Goal: Information Seeking & Learning: Learn about a topic

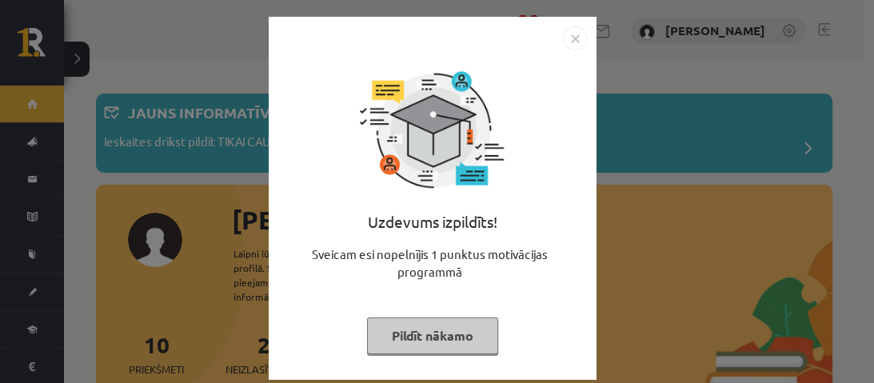
click at [449, 326] on button "Pildīt nākamo" at bounding box center [432, 335] width 131 height 37
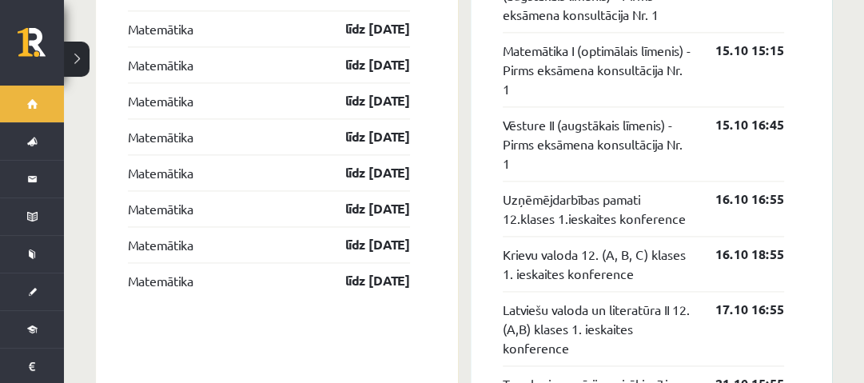
scroll to position [1587, 0]
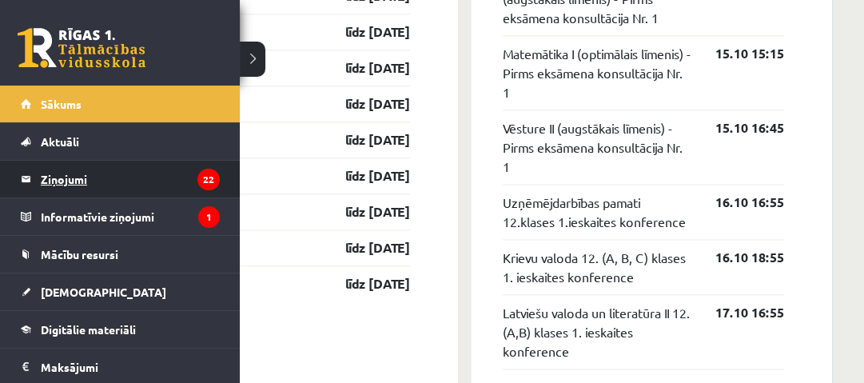
click at [64, 185] on legend "Ziņojumi 22" at bounding box center [130, 179] width 179 height 37
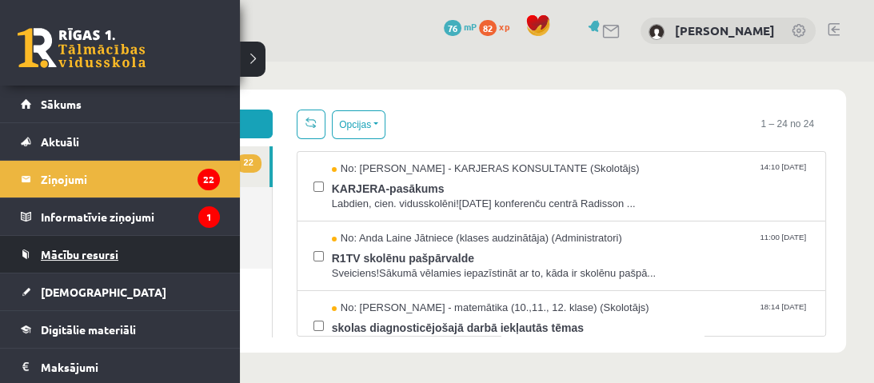
click at [74, 260] on link "Mācību resursi" at bounding box center [120, 254] width 199 height 37
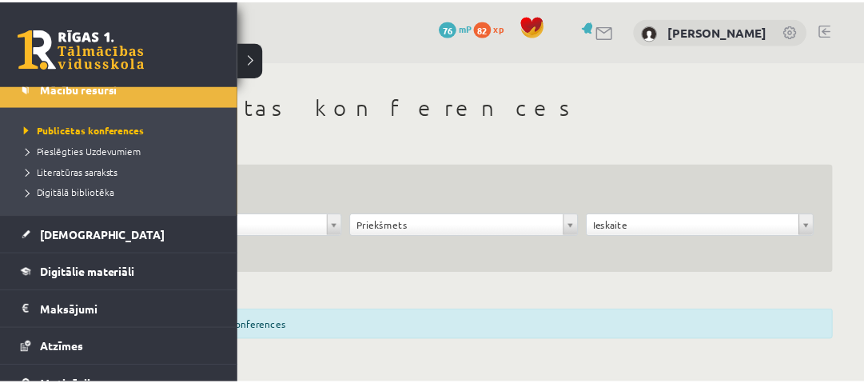
scroll to position [166, 0]
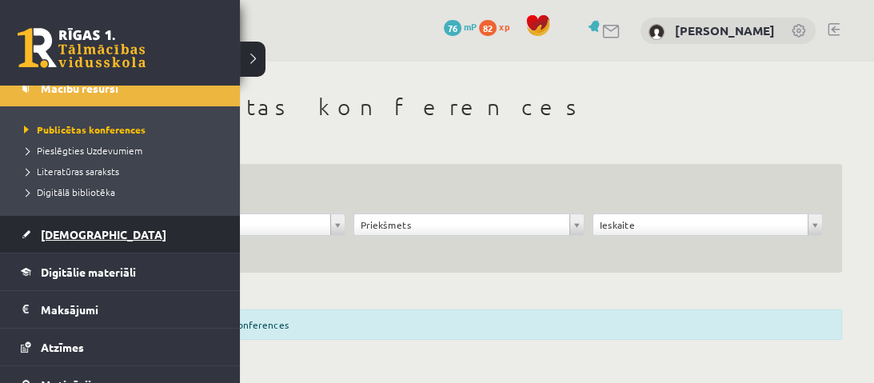
click at [82, 227] on span "[DEMOGRAPHIC_DATA]" at bounding box center [104, 234] width 126 height 14
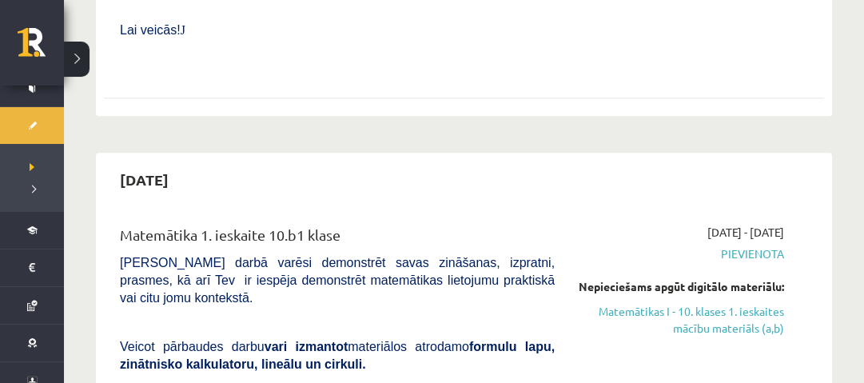
scroll to position [868, 0]
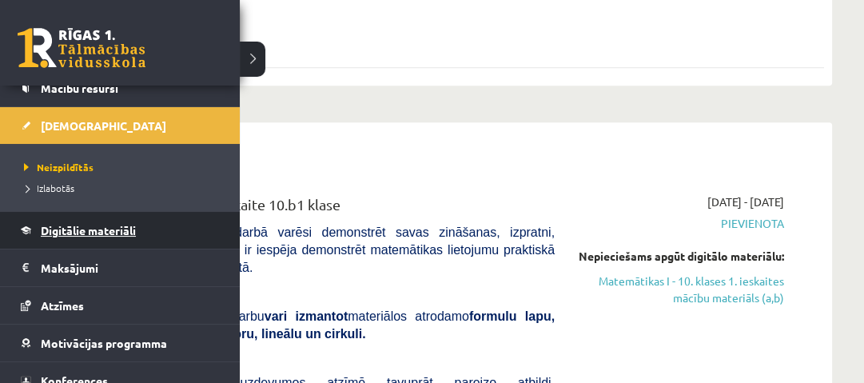
click at [90, 236] on link "Digitālie materiāli" at bounding box center [120, 230] width 199 height 37
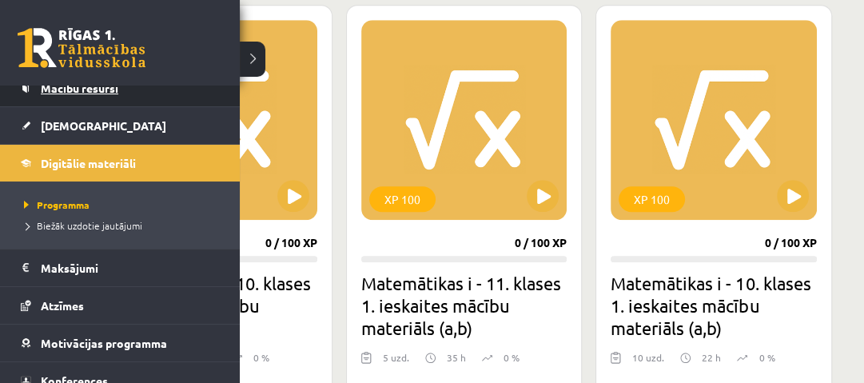
click at [84, 88] on span "Mācību resursi" at bounding box center [80, 88] width 78 height 14
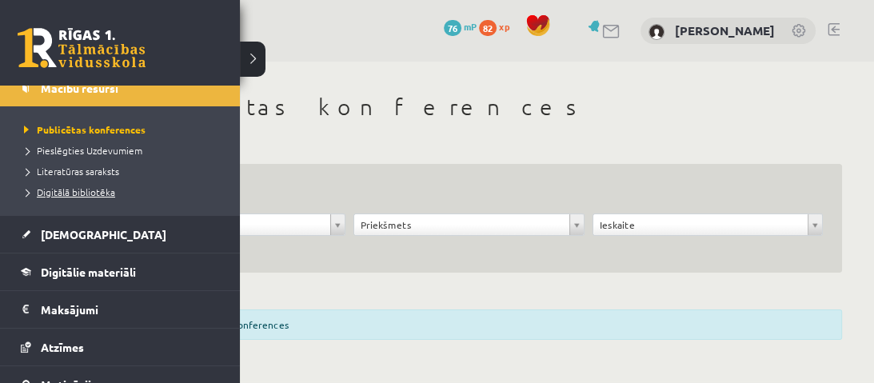
click at [102, 187] on span "Digitālā bibliotēka" at bounding box center [67, 192] width 95 height 13
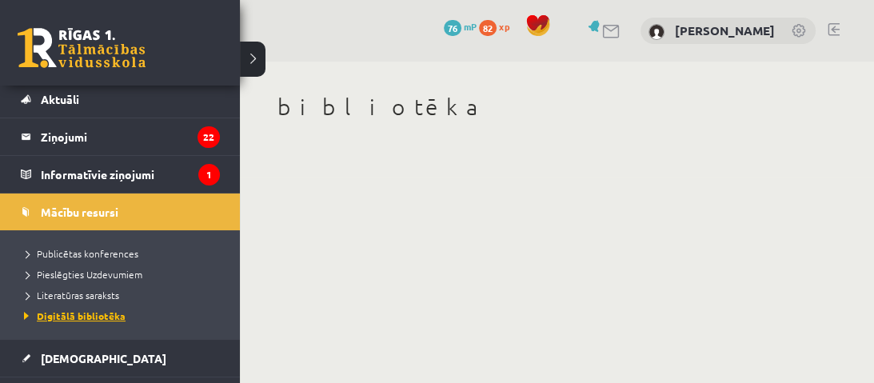
scroll to position [259, 0]
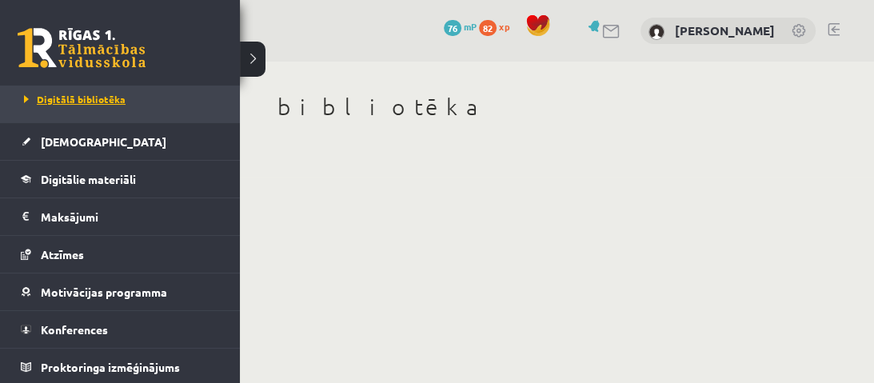
click at [115, 182] on span "Digitālie materiāli" at bounding box center [88, 179] width 95 height 14
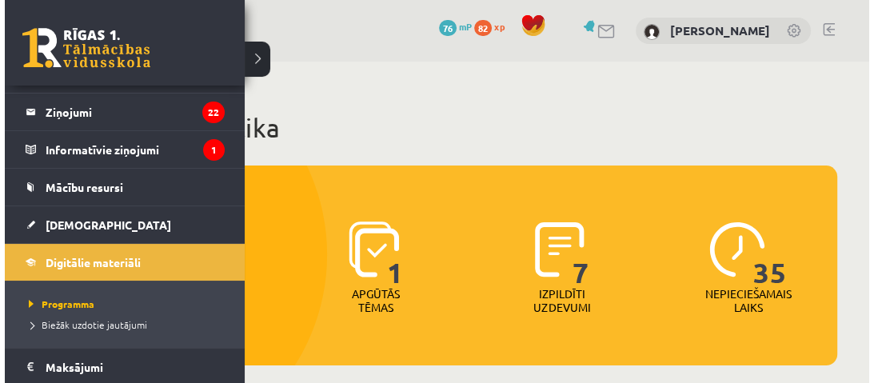
scroll to position [50, 0]
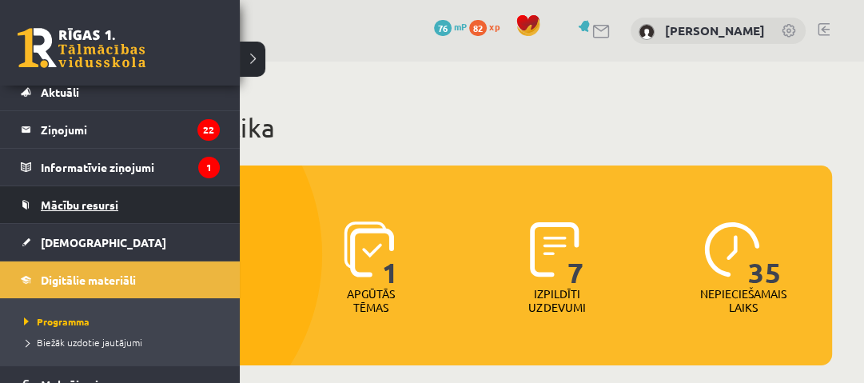
click at [117, 198] on span "Mācību resursi" at bounding box center [80, 205] width 78 height 14
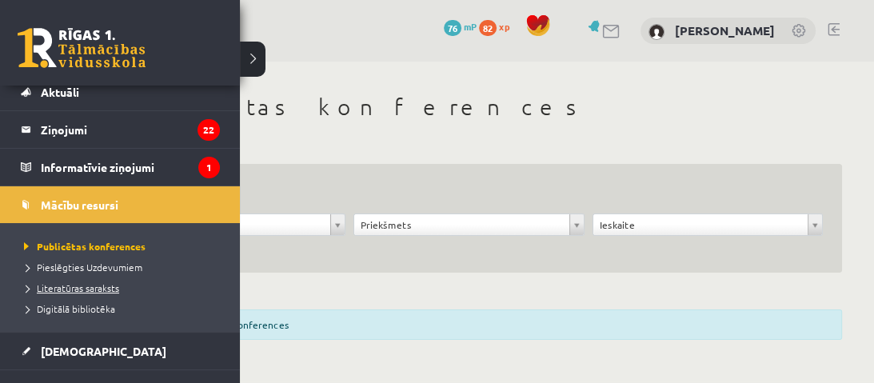
click at [84, 291] on span "Literatūras saraksts" at bounding box center [69, 287] width 99 height 13
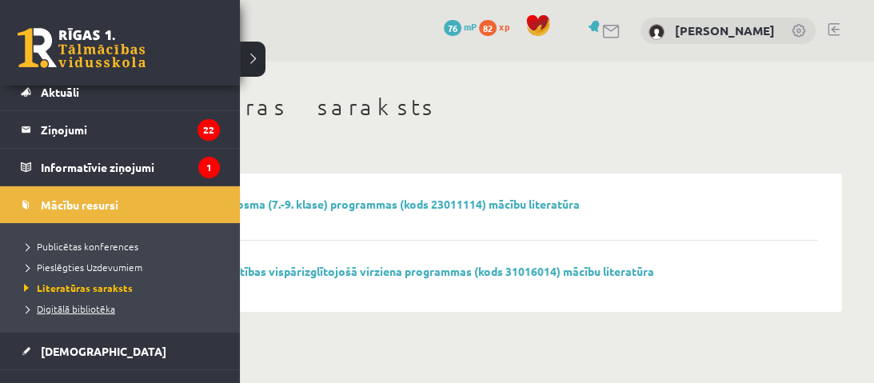
click at [60, 313] on link "Digitālā bibliotēka" at bounding box center [122, 308] width 204 height 14
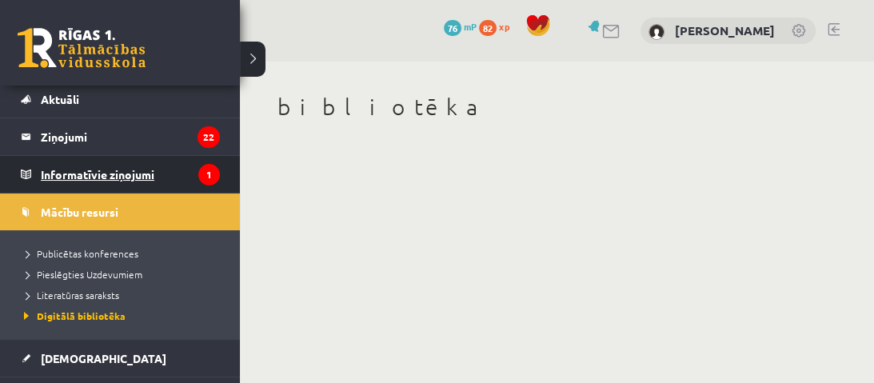
scroll to position [259, 0]
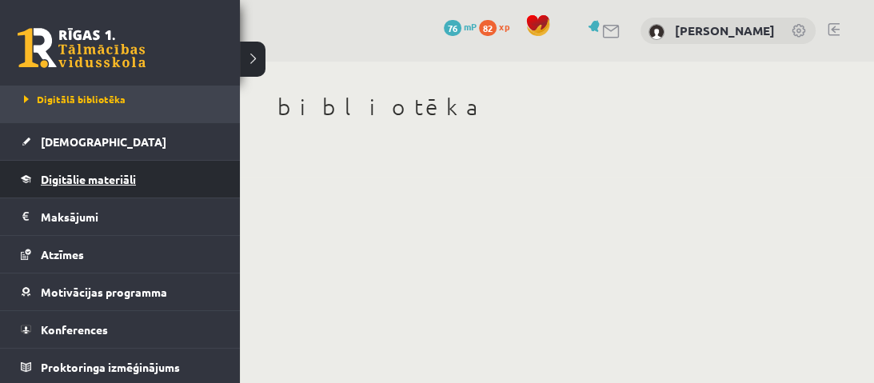
click at [61, 168] on link "Digitālie materiāli" at bounding box center [120, 179] width 199 height 37
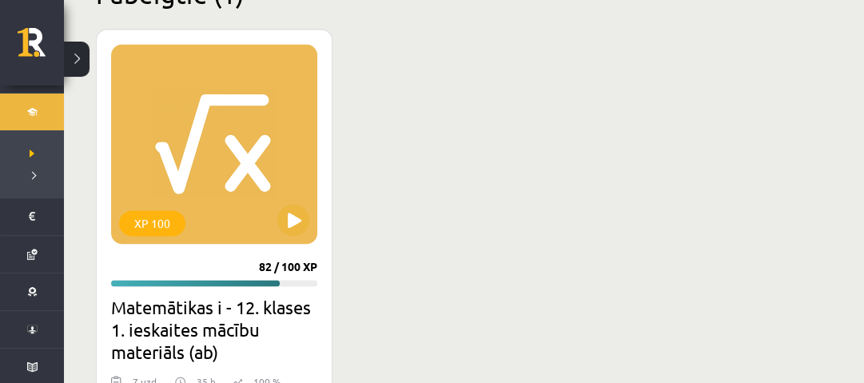
scroll to position [1836, 0]
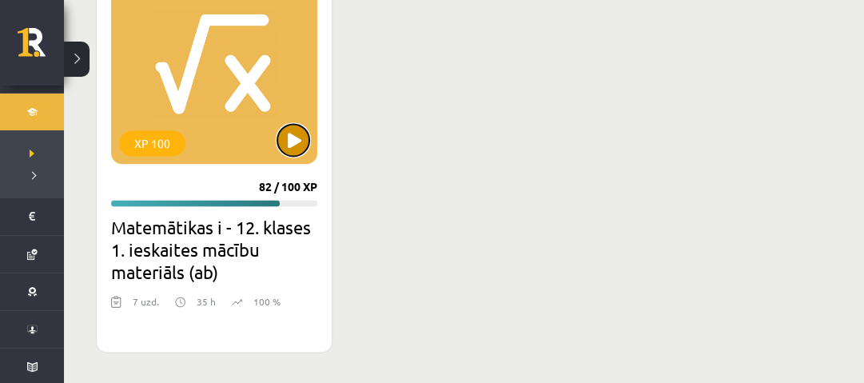
click at [301, 141] on button at bounding box center [293, 140] width 32 height 32
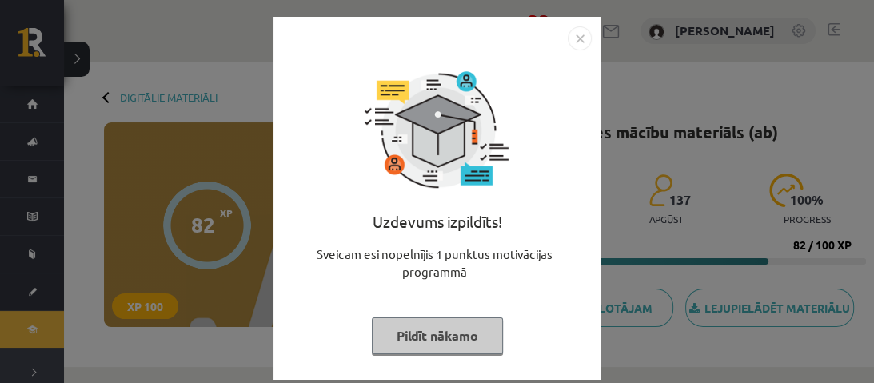
click at [445, 345] on button "Pildīt nākamo" at bounding box center [437, 335] width 131 height 37
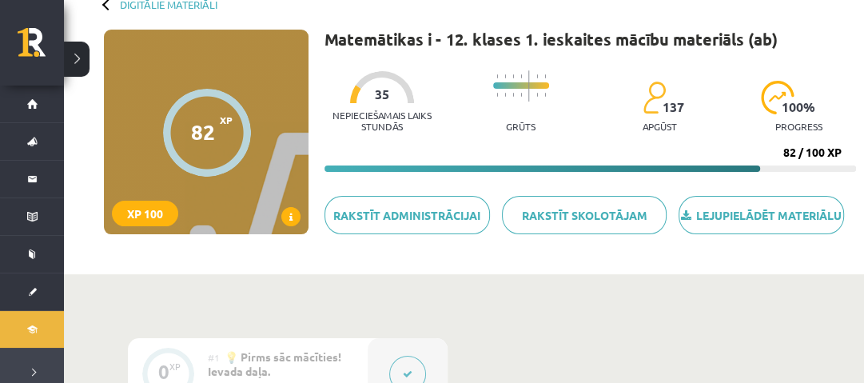
scroll to position [94, 0]
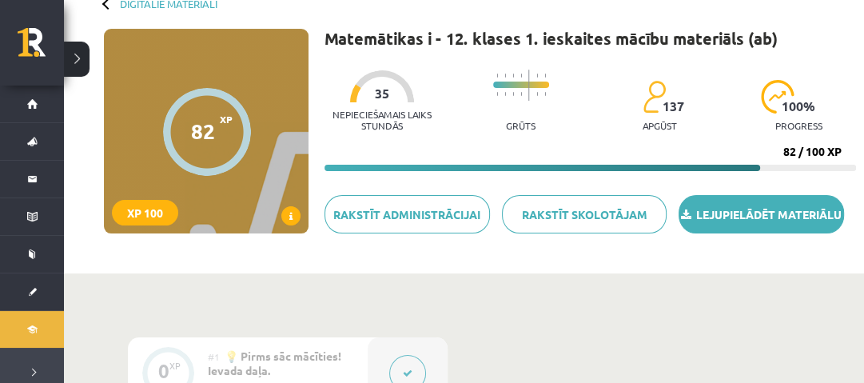
click at [774, 225] on link "Lejupielādēt materiālu" at bounding box center [762, 214] width 166 height 38
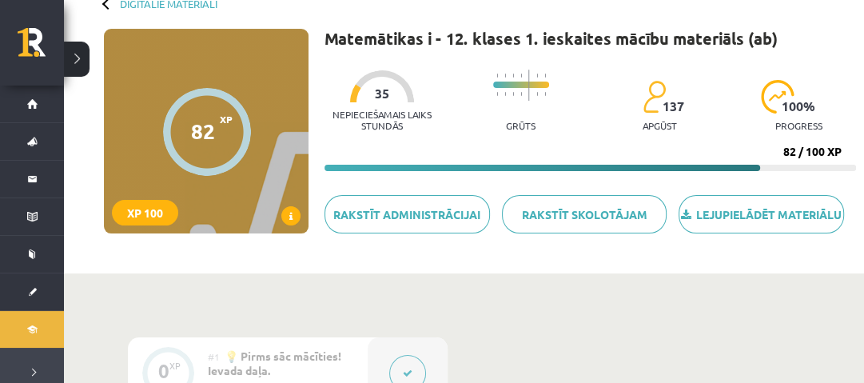
click at [106, 6] on div at bounding box center [107, 3] width 11 height 11
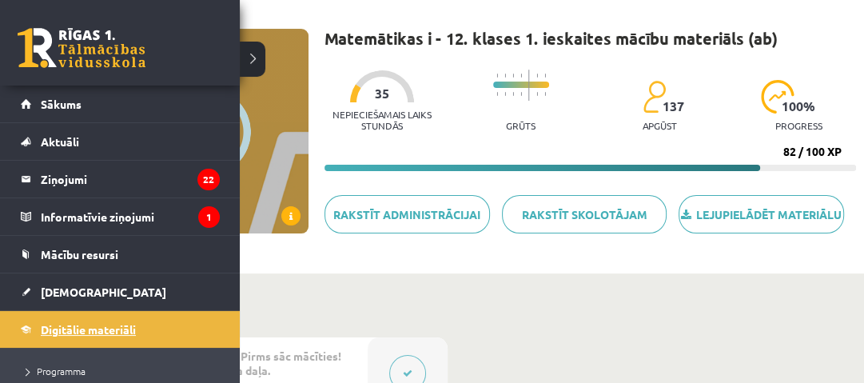
click at [38, 326] on link "Digitālie materiāli" at bounding box center [120, 329] width 199 height 37
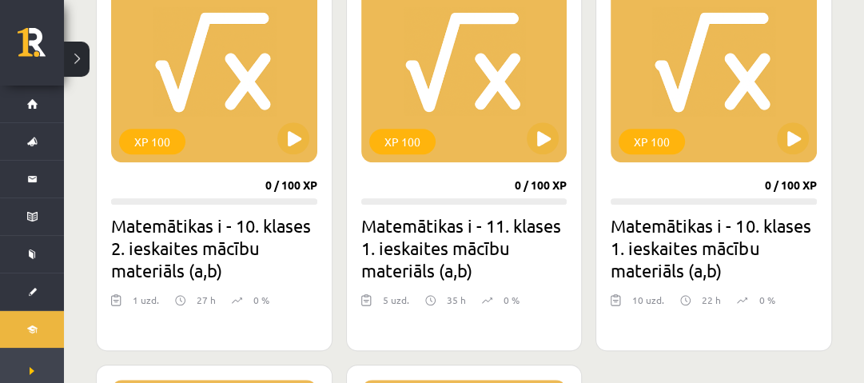
scroll to position [920, 0]
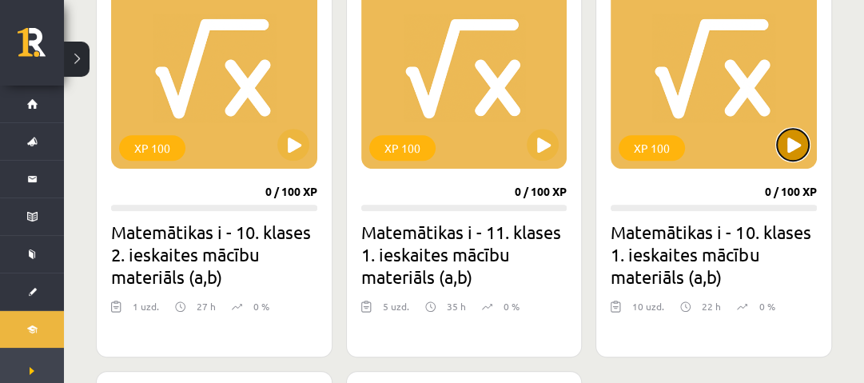
click at [791, 146] on button at bounding box center [793, 145] width 32 height 32
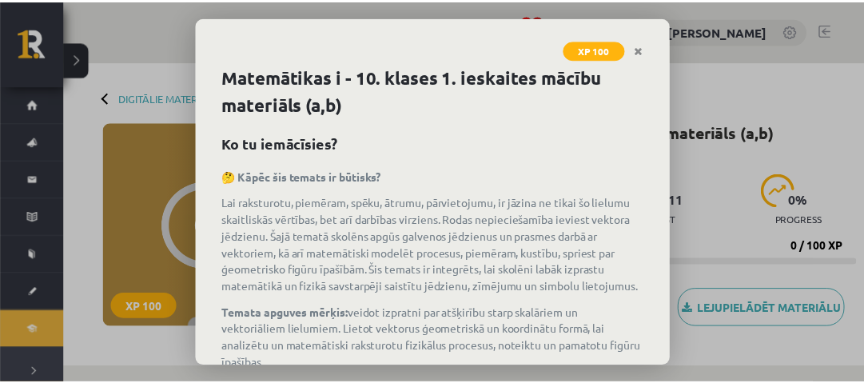
scroll to position [169, 0]
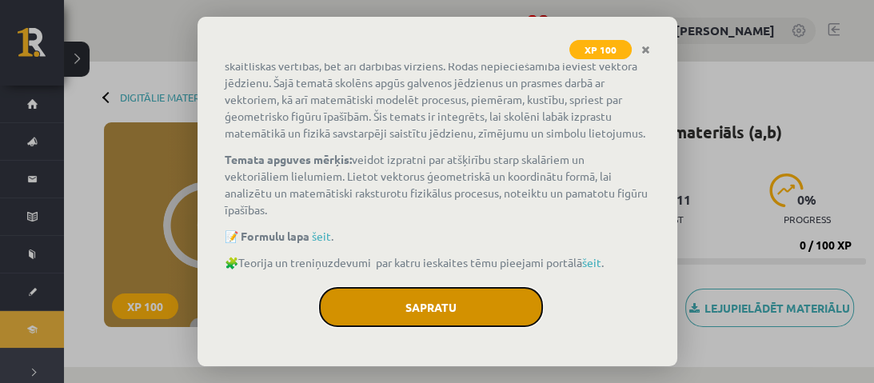
click at [456, 313] on button "Sapratu" at bounding box center [431, 307] width 224 height 40
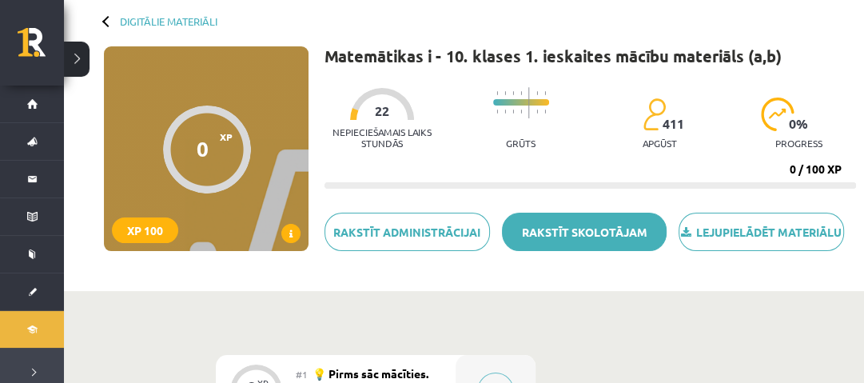
scroll to position [75, 0]
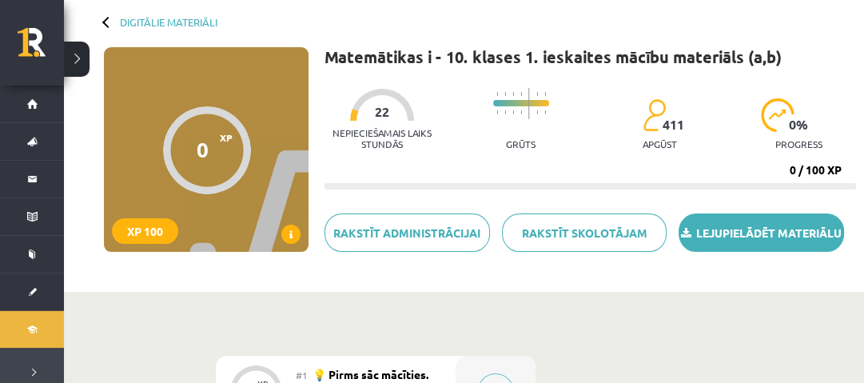
click at [734, 233] on link "Lejupielādēt materiālu" at bounding box center [762, 232] width 166 height 38
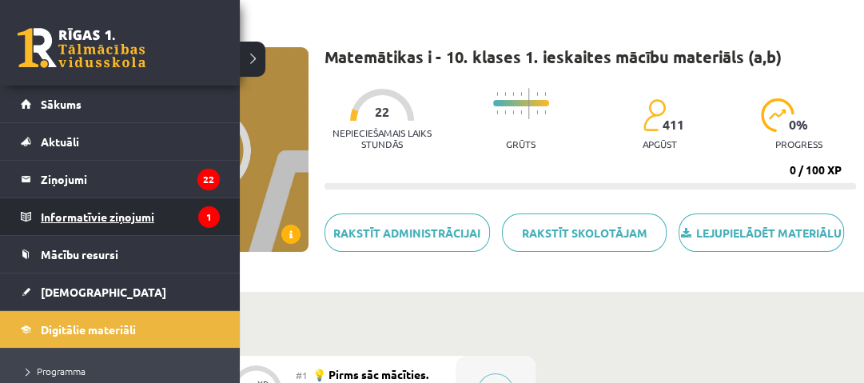
click at [106, 213] on legend "Informatīvie ziņojumi 1" at bounding box center [130, 216] width 179 height 37
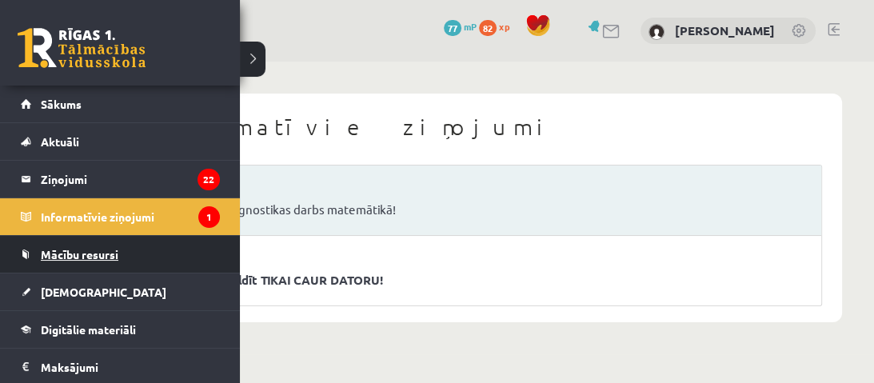
click at [83, 249] on span "Mācību resursi" at bounding box center [80, 254] width 78 height 14
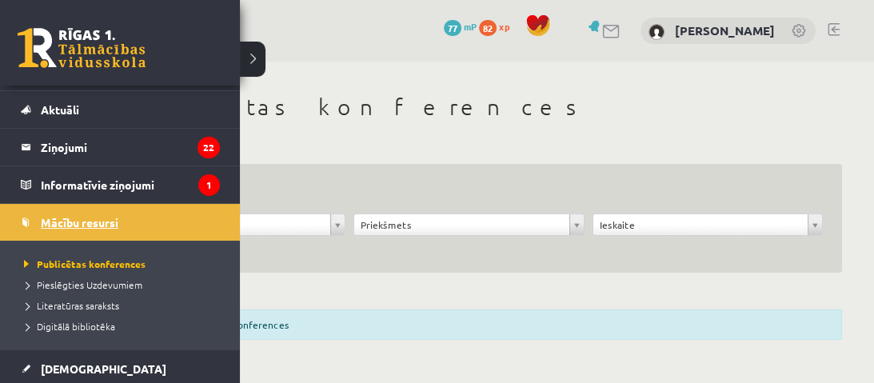
scroll to position [33, 0]
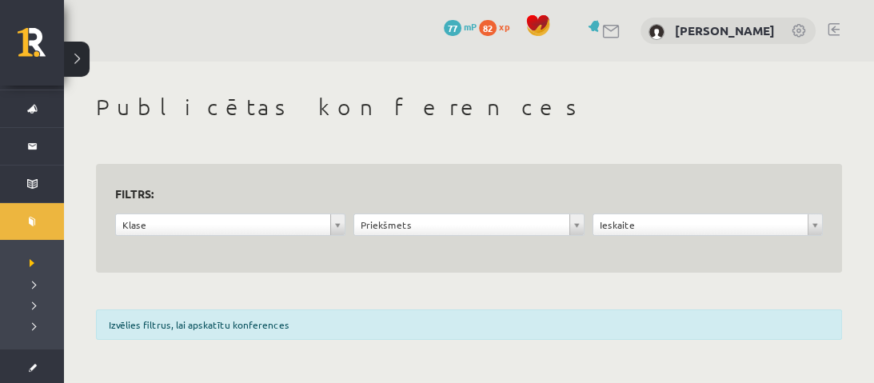
click at [369, 273] on div "**********" at bounding box center [469, 222] width 810 height 320
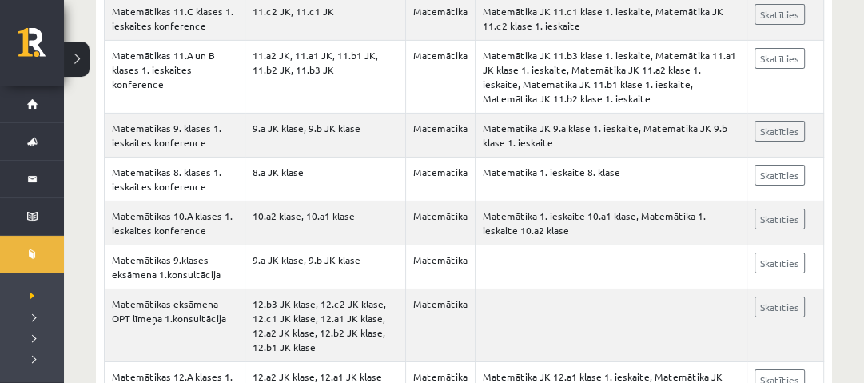
scroll to position [3820, 0]
click at [771, 208] on link "Skatīties" at bounding box center [780, 218] width 50 height 21
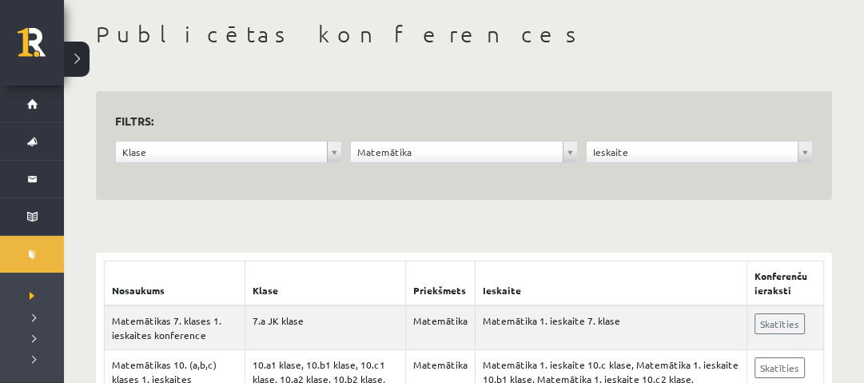
scroll to position [72, 0]
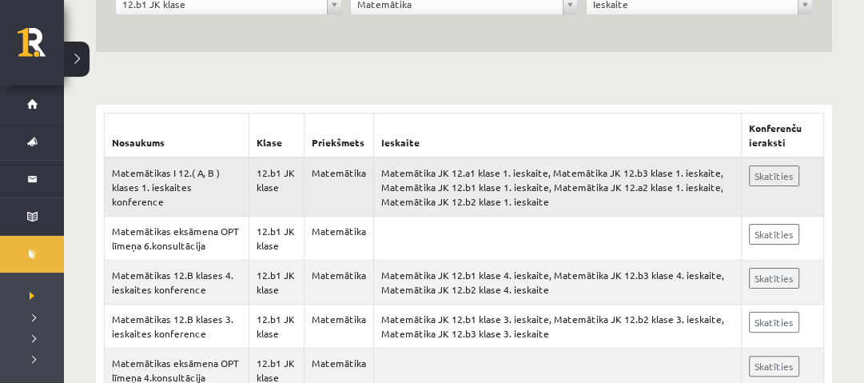
scroll to position [145, 0]
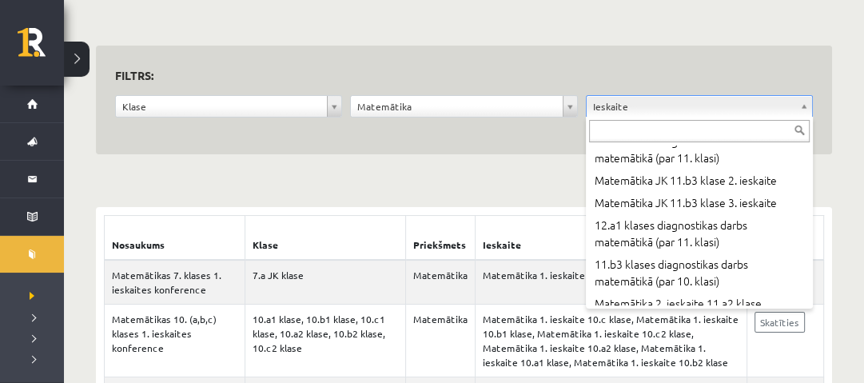
scroll to position [15481, 0]
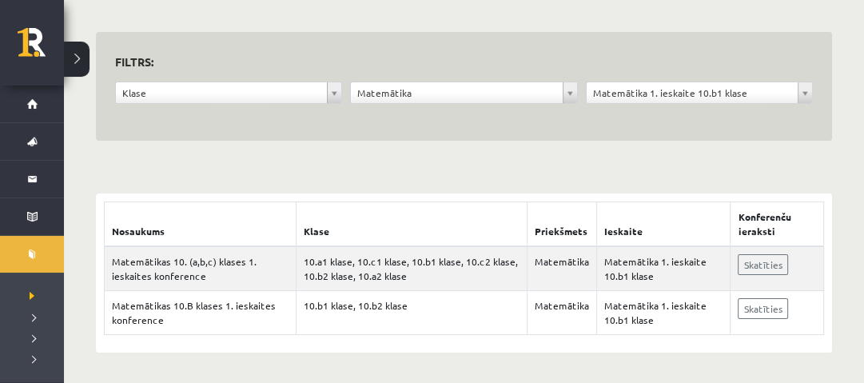
scroll to position [132, 0]
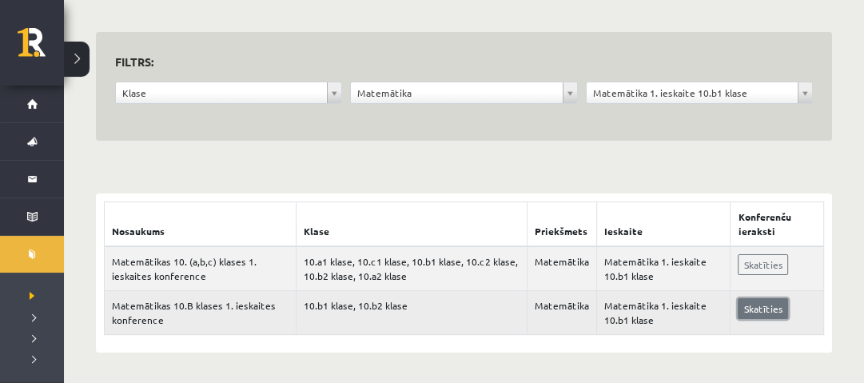
click at [779, 309] on link "Skatīties" at bounding box center [763, 308] width 50 height 21
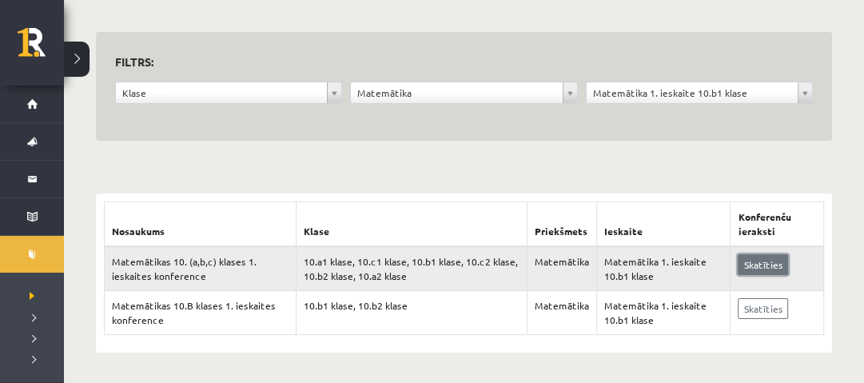
click at [775, 268] on link "Skatīties" at bounding box center [763, 264] width 50 height 21
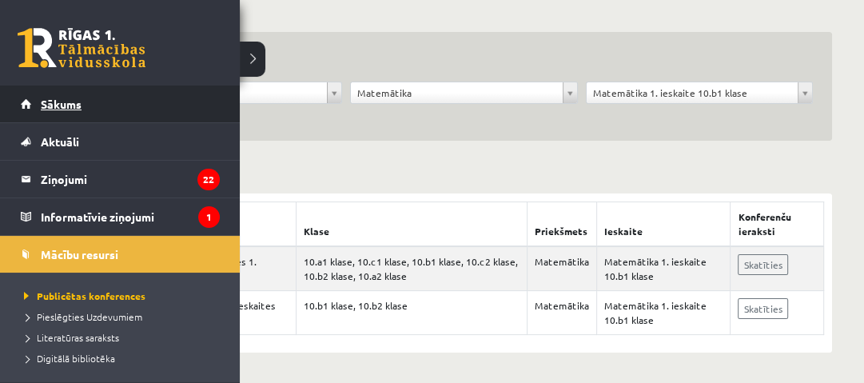
click at [58, 113] on link "Sākums" at bounding box center [120, 104] width 199 height 37
